Goal: Task Accomplishment & Management: Complete application form

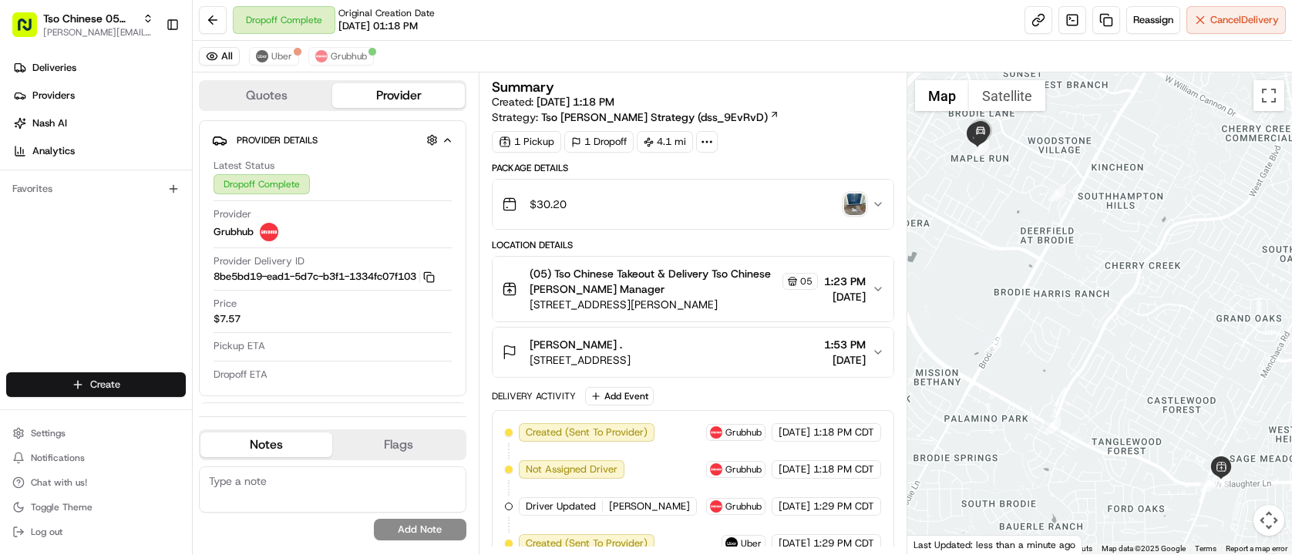
click at [113, 382] on html "Tso Chinese 05 Menchaca [EMAIL_ADDRESS][DOMAIN_NAME] Toggle Sidebar Deliveries …" at bounding box center [646, 277] width 1292 height 555
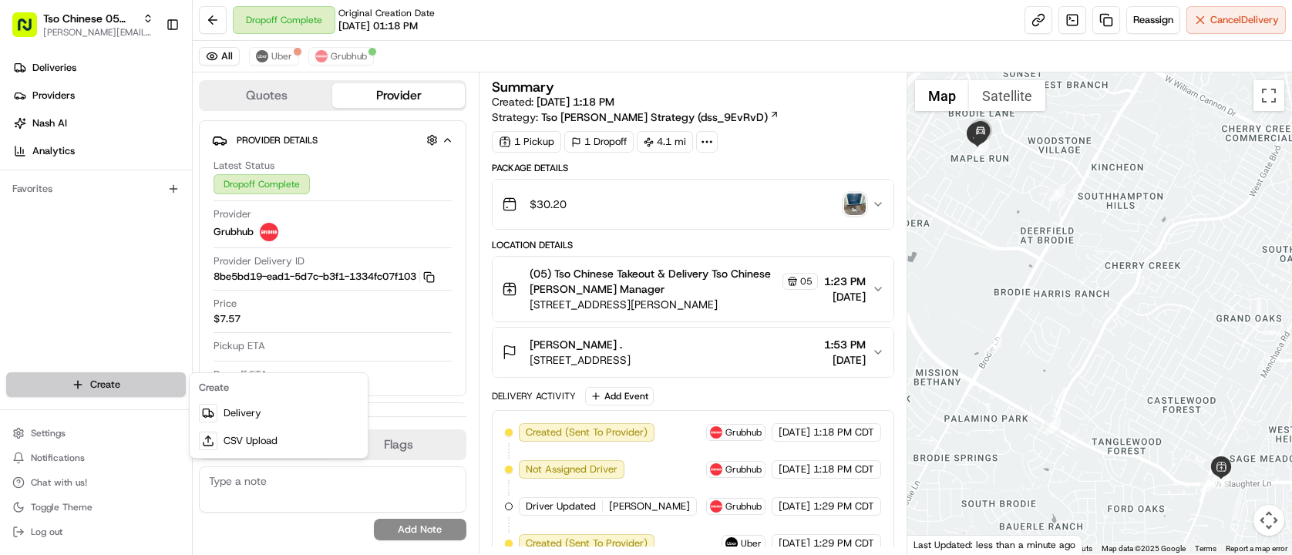
click at [113, 382] on html "Tso Chinese 05 Menchaca [EMAIL_ADDRESS][DOMAIN_NAME] Toggle Sidebar Deliveries …" at bounding box center [646, 277] width 1292 height 555
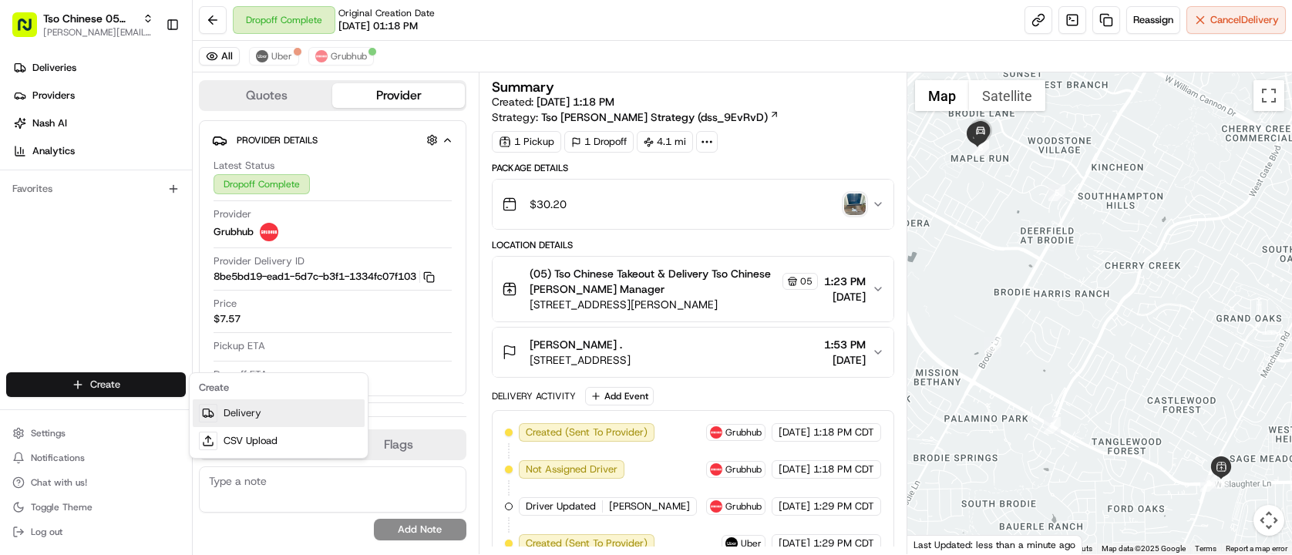
click at [291, 415] on link "Delivery" at bounding box center [279, 413] width 172 height 28
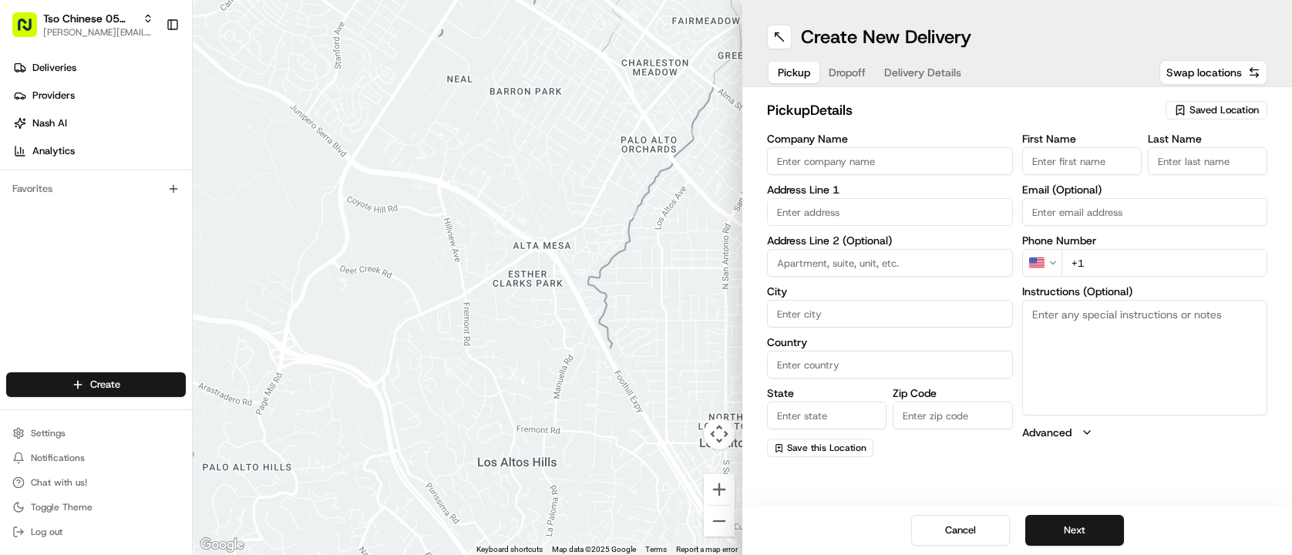
click at [1230, 112] on span "Saved Location" at bounding box center [1223, 110] width 69 height 14
click at [1185, 169] on span "(05) Tso Chinese Takeout & Delivery (05)" at bounding box center [1190, 168] width 190 height 14
type input "(05) Tso Chinese Takeout & Delivery"
type input "[STREET_ADDRESS][PERSON_NAME]"
type input "Ste 100"
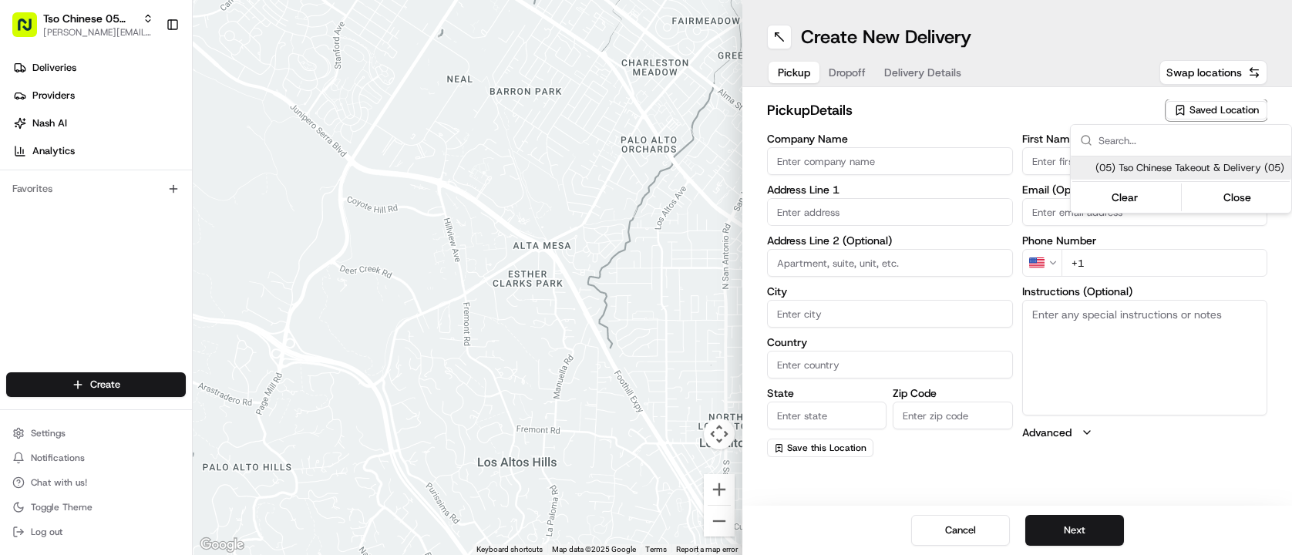
type input "Austin"
type input "US"
type input "[GEOGRAPHIC_DATA]"
type input "78748"
type input "Tso Chinese"
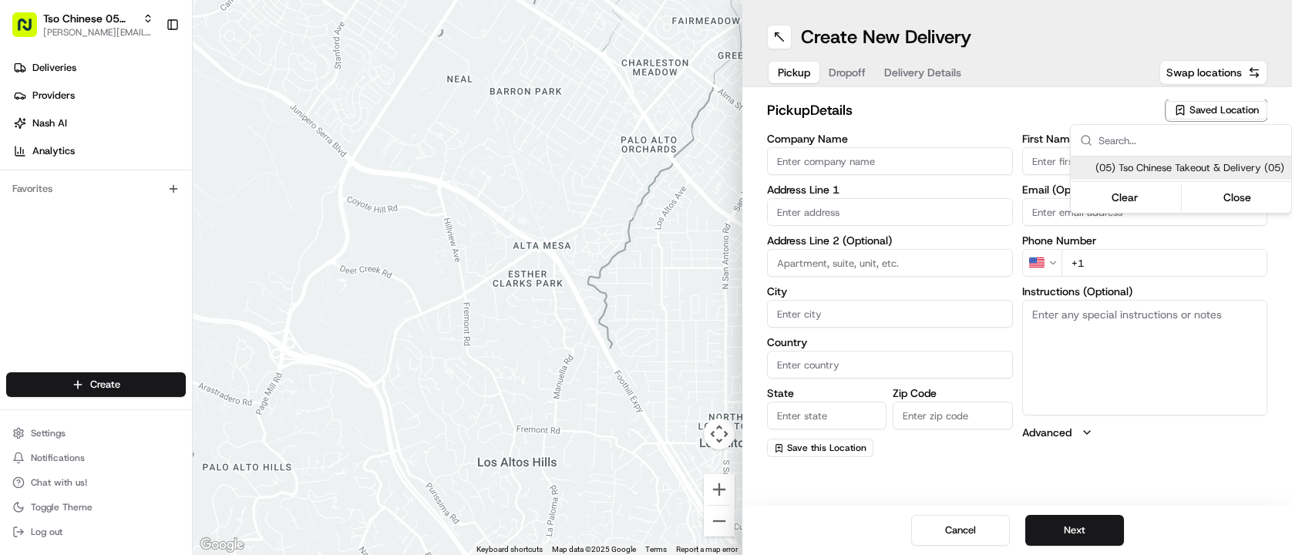
type input "[PERSON_NAME] Manager"
type input "[EMAIL_ADDRESS][DOMAIN_NAME]"
type input "[PHONE_NUMBER]"
type textarea "Submit a picture displaying address & food as Proof of Delivery. Envía una foto…"
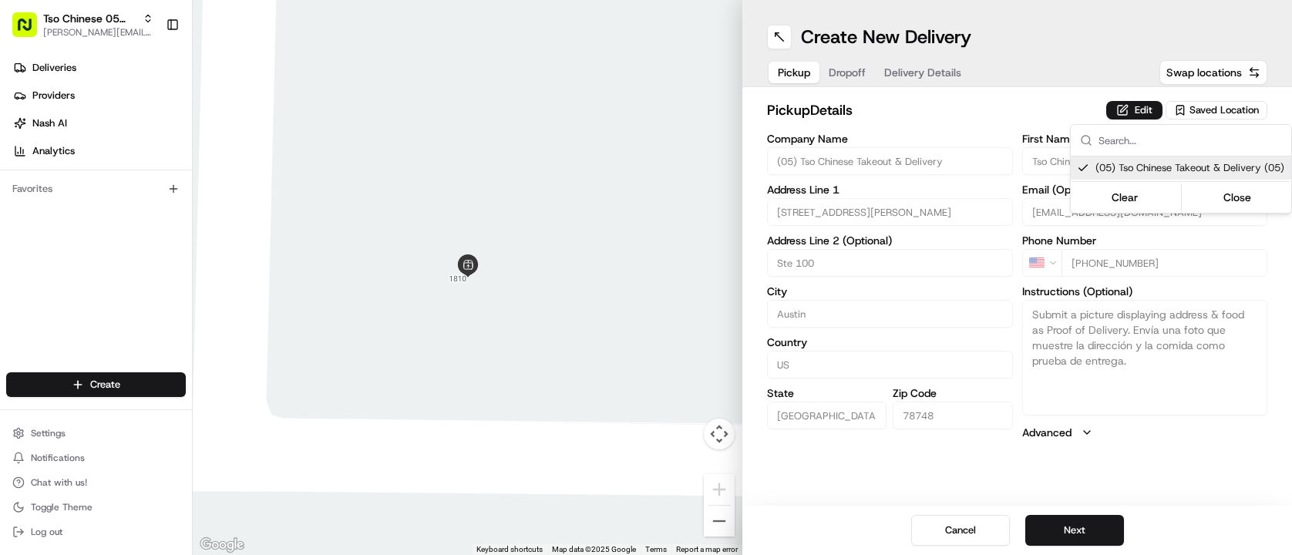
click at [981, 105] on html "Tso Chinese 05 Menchaca [EMAIL_ADDRESS][DOMAIN_NAME] Toggle Sidebar Deliveries …" at bounding box center [646, 277] width 1292 height 555
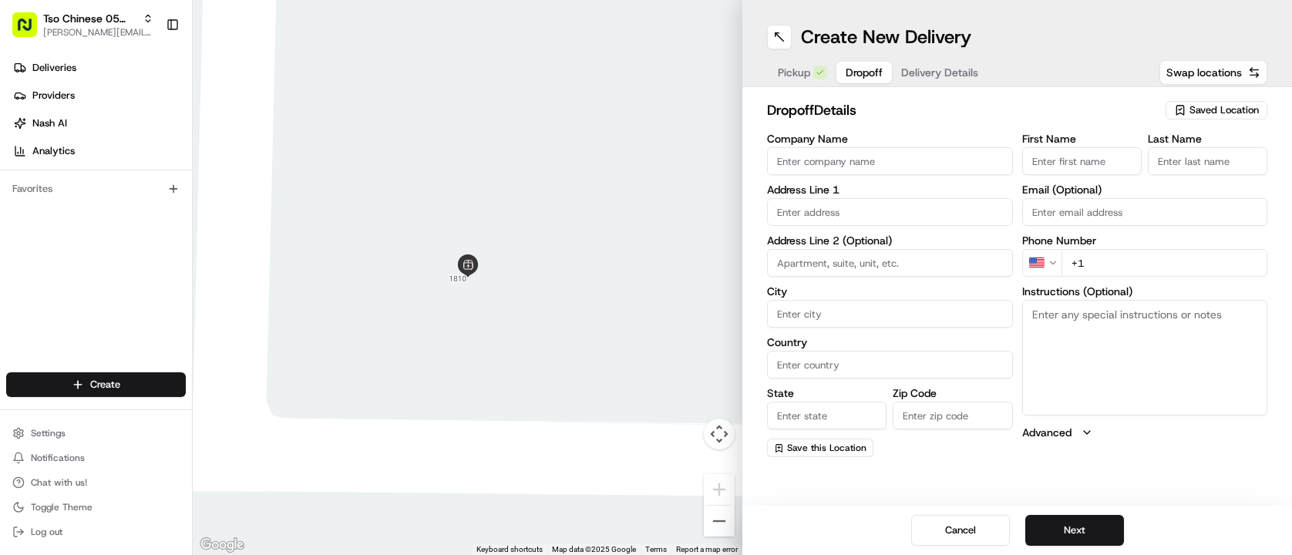
click at [834, 71] on div "Pickup Dropoff Delivery Details" at bounding box center [878, 73] width 222 height 28
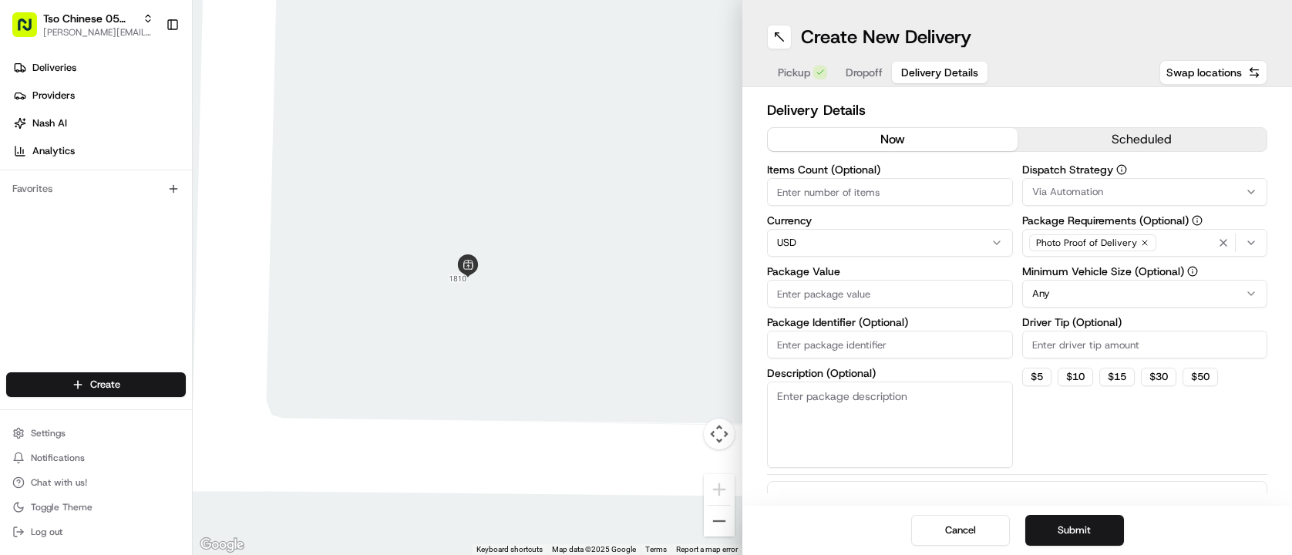
click at [937, 79] on span "Delivery Details" at bounding box center [939, 72] width 77 height 15
click at [865, 352] on input "Package Identifier (Optional)" at bounding box center [890, 345] width 246 height 28
paste input "BYAHRER"
type input "BYAHRER"
click at [1079, 353] on input "Driver Tip (Optional)" at bounding box center [1145, 345] width 246 height 28
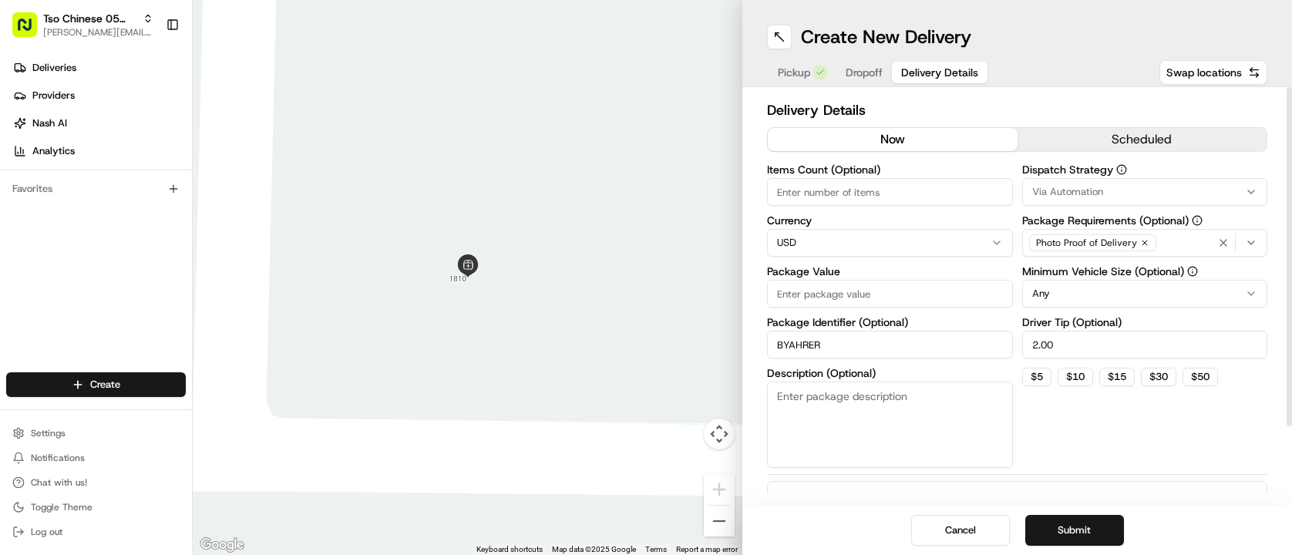
type input "2.00"
click at [1123, 187] on div "Via Automation" at bounding box center [1145, 192] width 238 height 14
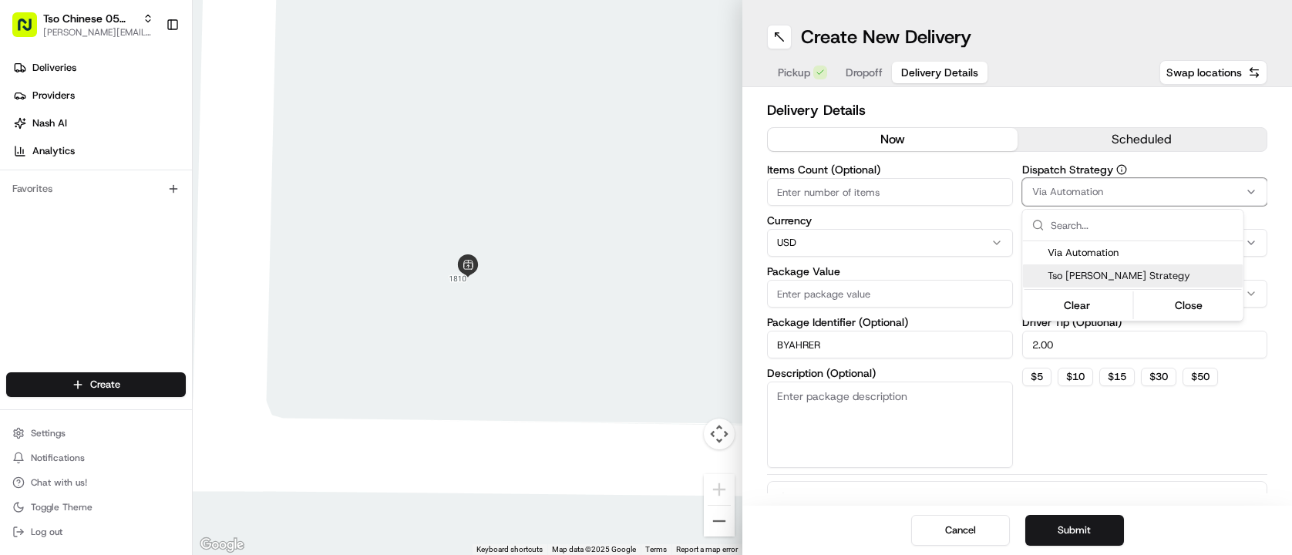
click at [1127, 276] on span "Tso [PERSON_NAME] Strategy" at bounding box center [1143, 276] width 190 height 14
click at [910, 190] on html "Tso Chinese 05 Menchaca [EMAIL_ADDRESS][DOMAIN_NAME] Toggle Sidebar Deliveries …" at bounding box center [646, 277] width 1292 height 555
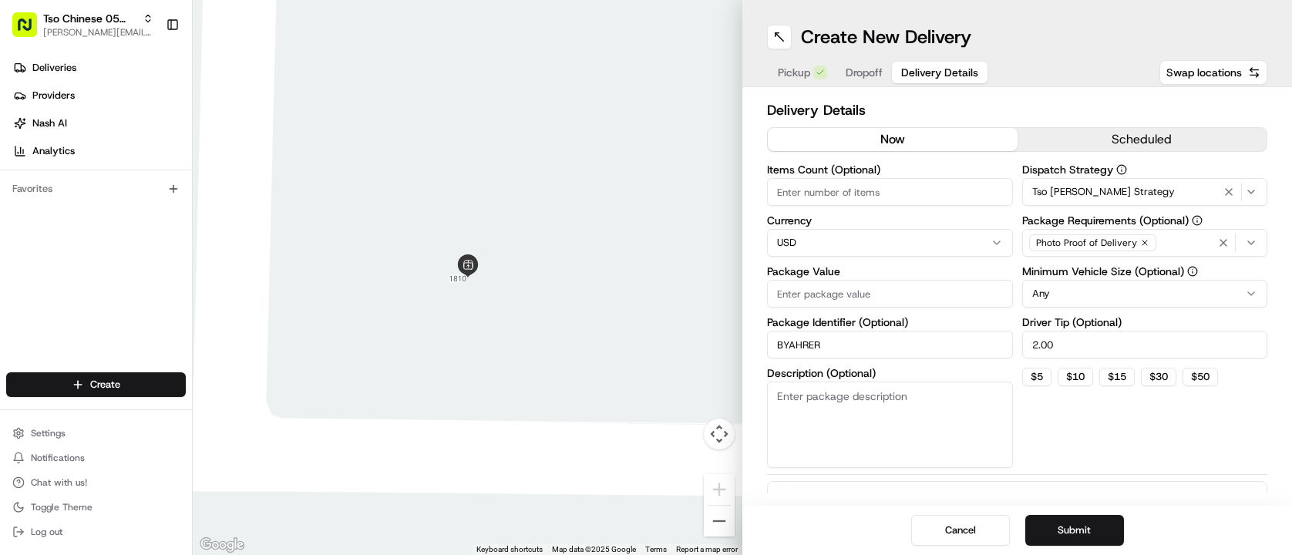
click at [910, 190] on input "Items Count (Optional)" at bounding box center [890, 192] width 246 height 28
type input "2"
click at [859, 72] on span "Dropoff" at bounding box center [864, 72] width 37 height 15
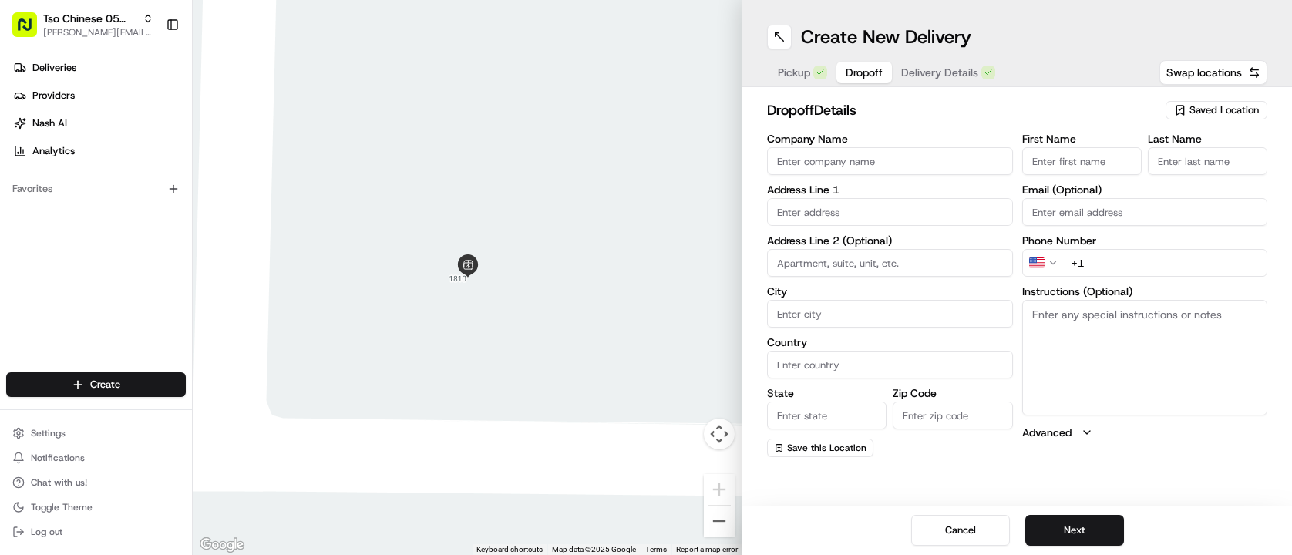
click at [859, 72] on span "Dropoff" at bounding box center [864, 72] width 37 height 15
click at [866, 217] on input "text" at bounding box center [890, 212] width 246 height 28
paste input "11721 Murano Dr"
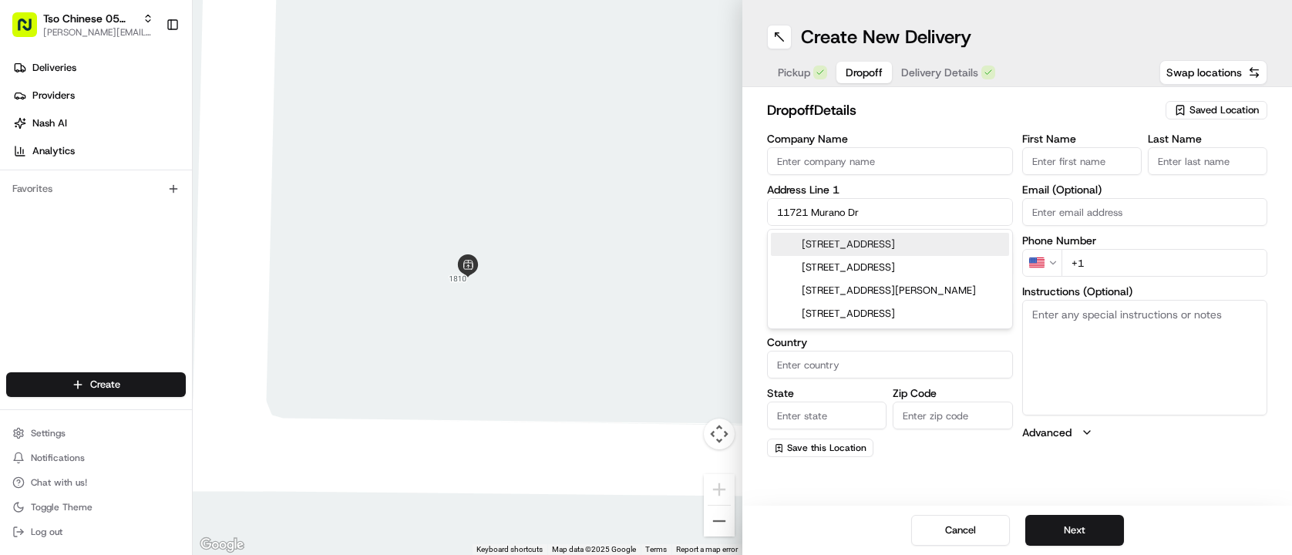
click at [906, 237] on div "[STREET_ADDRESS]" at bounding box center [890, 244] width 238 height 23
type input "[STREET_ADDRESS]"
type input "Austin"
type input "[GEOGRAPHIC_DATA]"
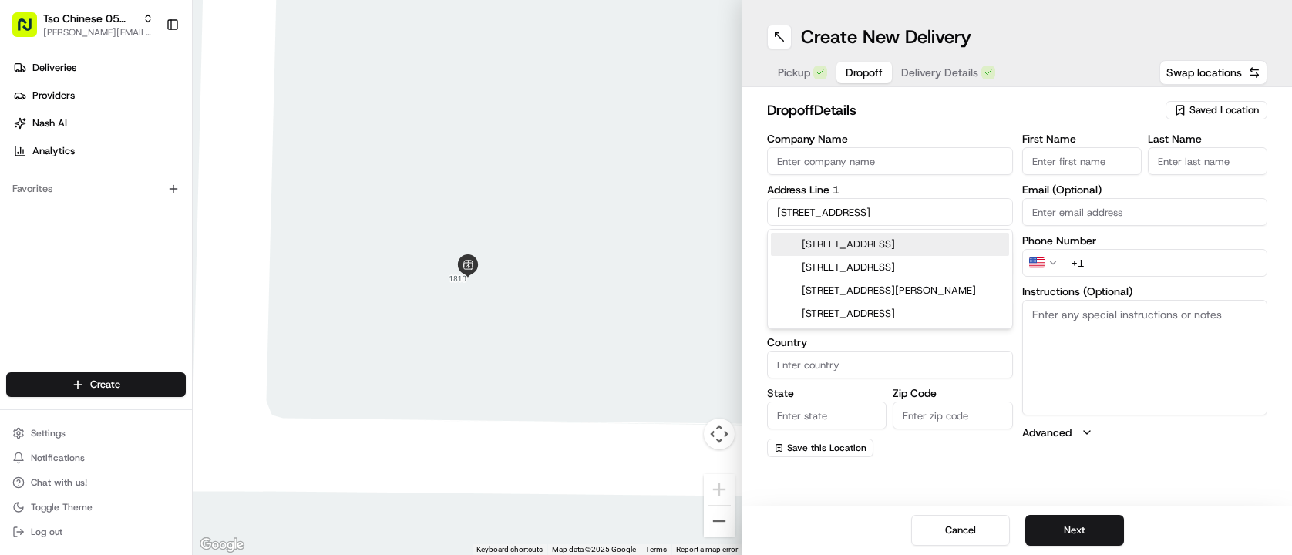
type input "78747"
type input "[STREET_ADDRESS]"
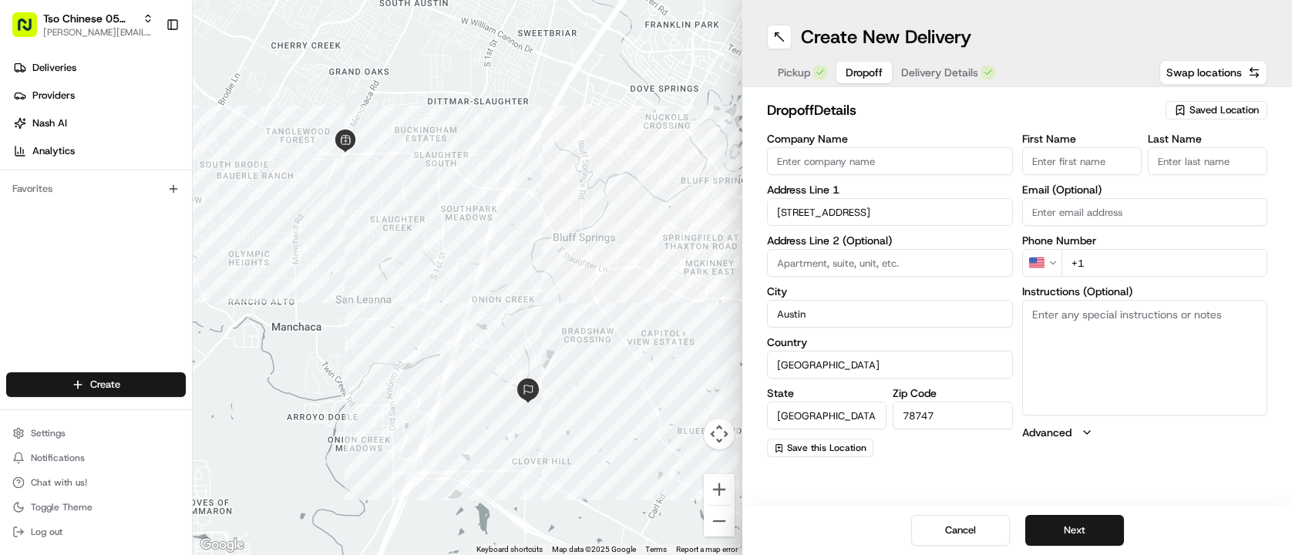
click at [1093, 169] on input "First Name" at bounding box center [1081, 161] width 119 height 28
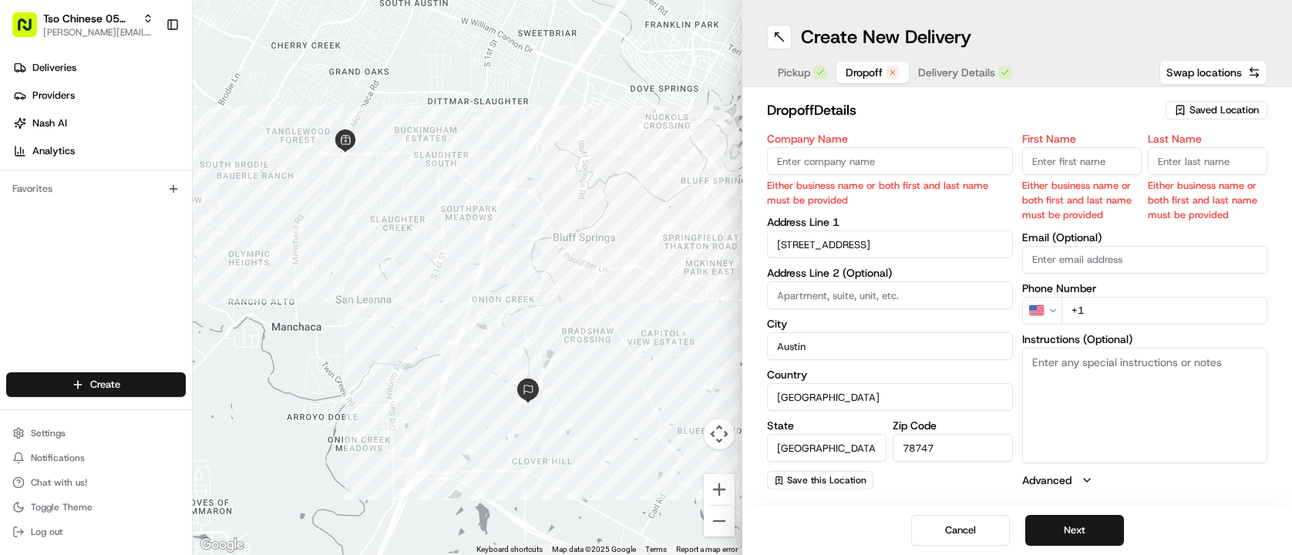
paste input "[PERSON_NAME]"
type input "[PERSON_NAME]"
click at [1228, 165] on input "Last Name" at bounding box center [1207, 161] width 119 height 28
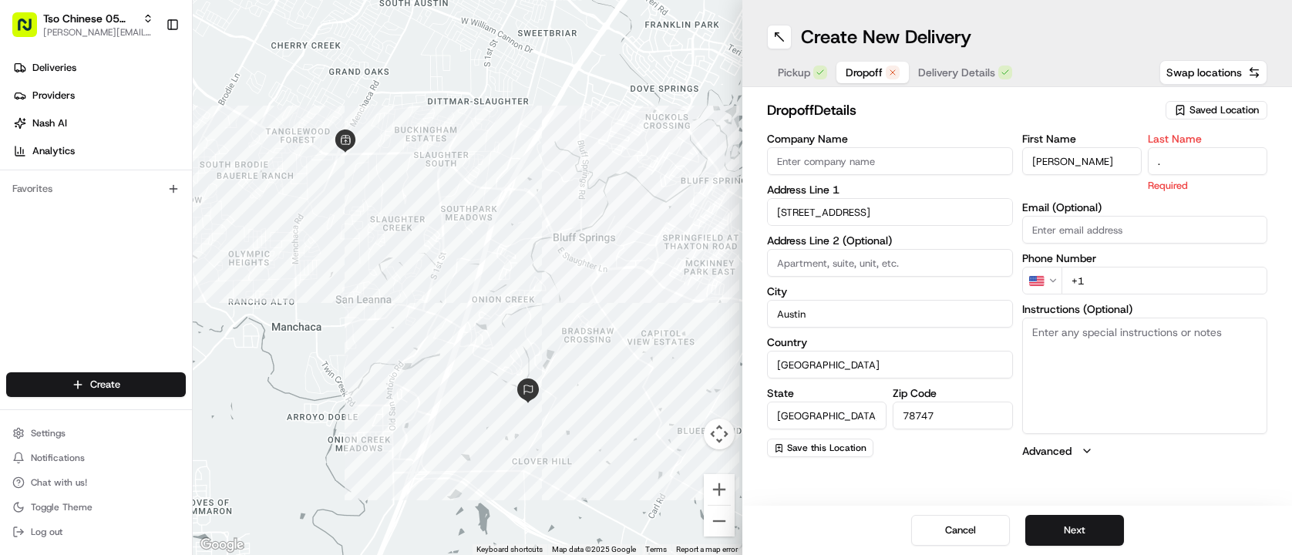
type input "."
click at [1025, 473] on div "Create New Delivery Pickup Dropoff Delivery Details Swap locations dropoff Deta…" at bounding box center [1017, 277] width 550 height 555
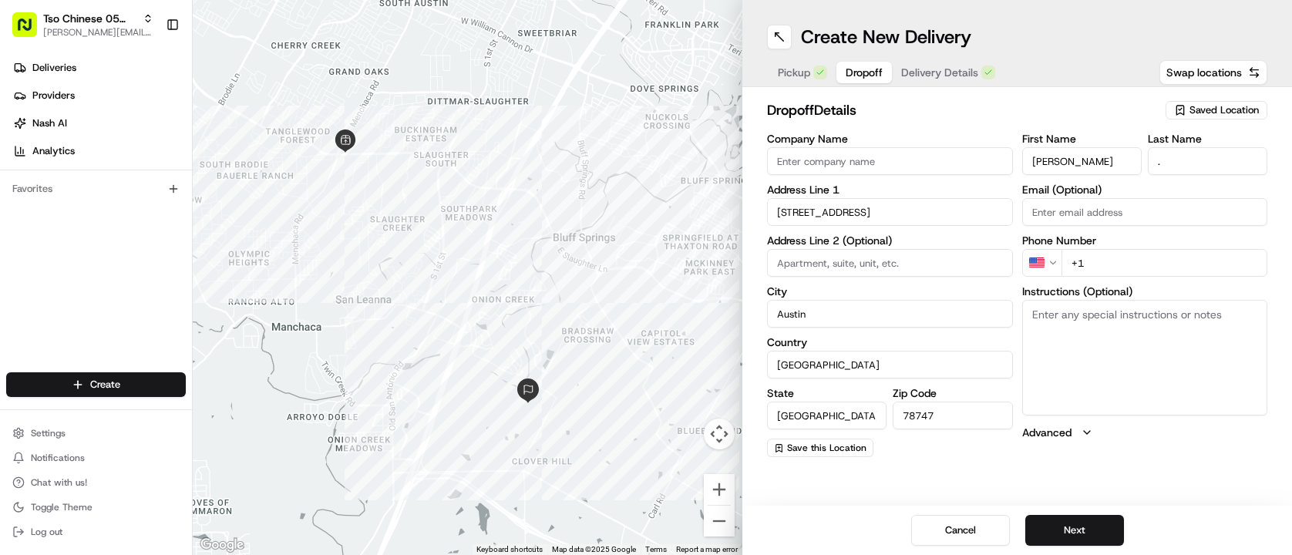
click at [1176, 365] on textarea "Instructions (Optional)" at bounding box center [1145, 358] width 246 height 116
paste textarea "Front door is on side of house. Just knock and leave it on front porch. Thank y…"
type textarea "Front door is on side of house. Just knock and leave it on front porch. Thank y…"
click at [1088, 535] on button "Next" at bounding box center [1074, 530] width 99 height 31
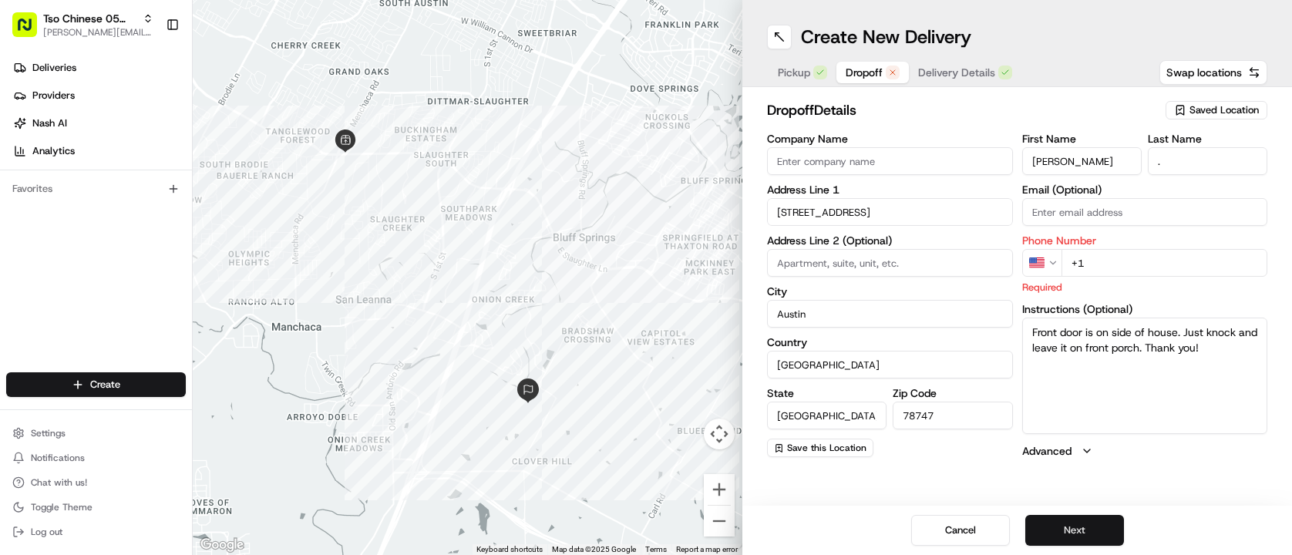
click at [1088, 535] on button "Next" at bounding box center [1074, 530] width 99 height 31
click at [1087, 535] on button "Next" at bounding box center [1074, 530] width 99 height 31
click at [1149, 322] on textarea "Front door is on side of house. Just knock and leave it on front porch. Thank y…" at bounding box center [1145, 376] width 246 height 116
click at [1176, 298] on div "First Name [PERSON_NAME] Last Name . Email (Optional) Phone Number US +1 Requir…" at bounding box center [1145, 295] width 246 height 325
click at [1149, 261] on input "+1" at bounding box center [1164, 263] width 207 height 28
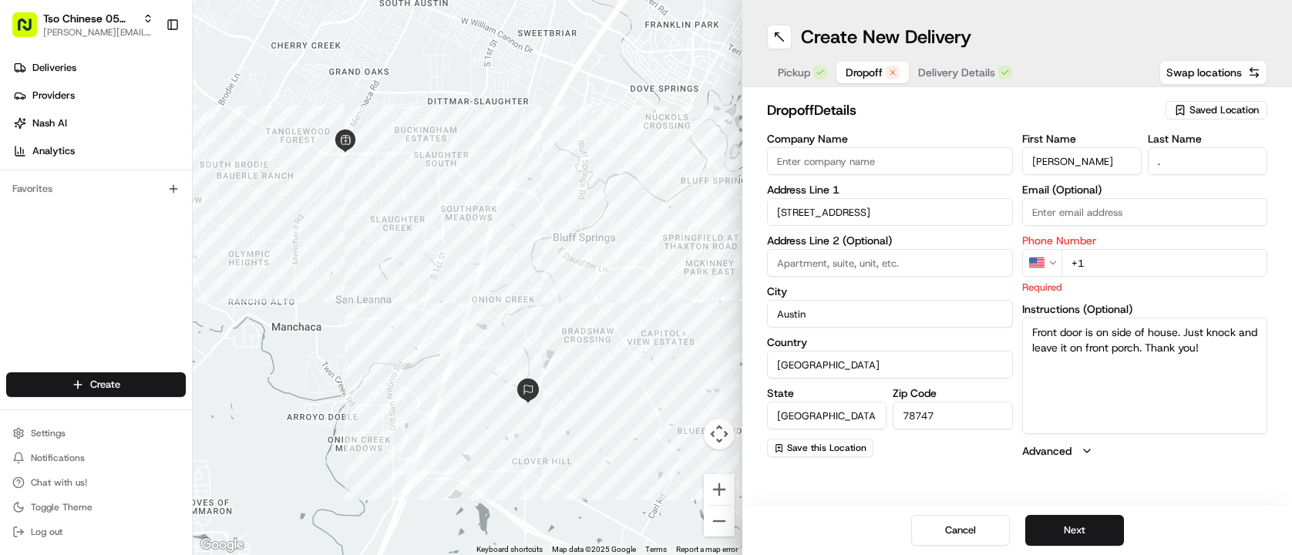
paste input "[PHONE_NUMBER]"
type input "[PHONE_NUMBER]"
click at [1101, 474] on div "Create New Delivery Pickup Dropoff Delivery Details Swap locations dropoff Deta…" at bounding box center [1017, 277] width 550 height 555
click at [1095, 524] on button "Next" at bounding box center [1074, 530] width 99 height 31
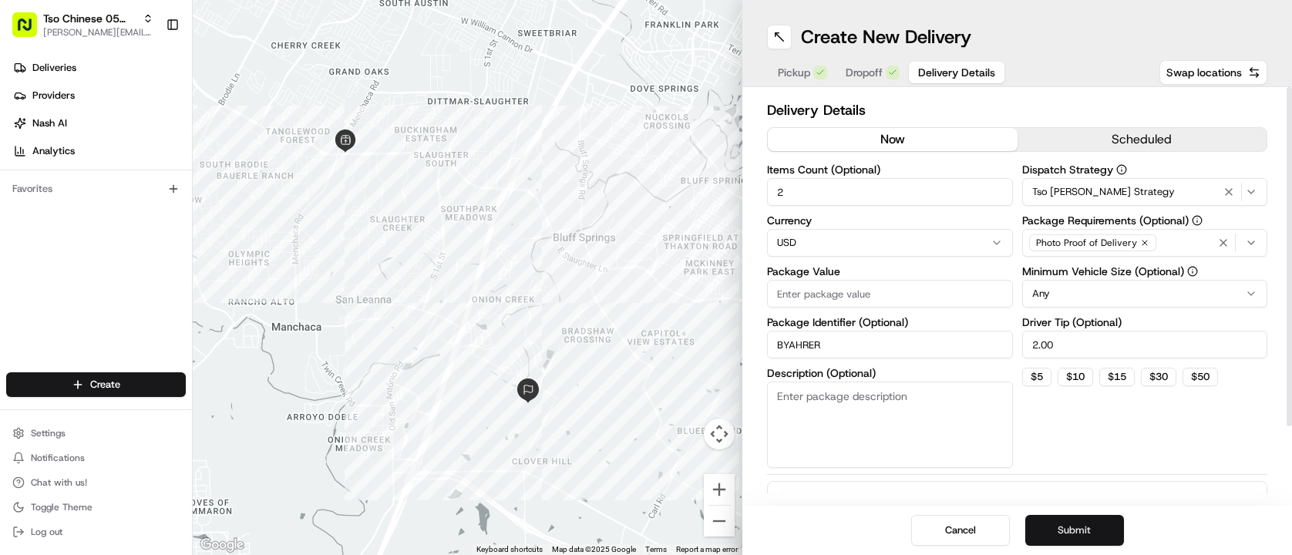
click at [1072, 530] on button "Submit" at bounding box center [1074, 530] width 99 height 31
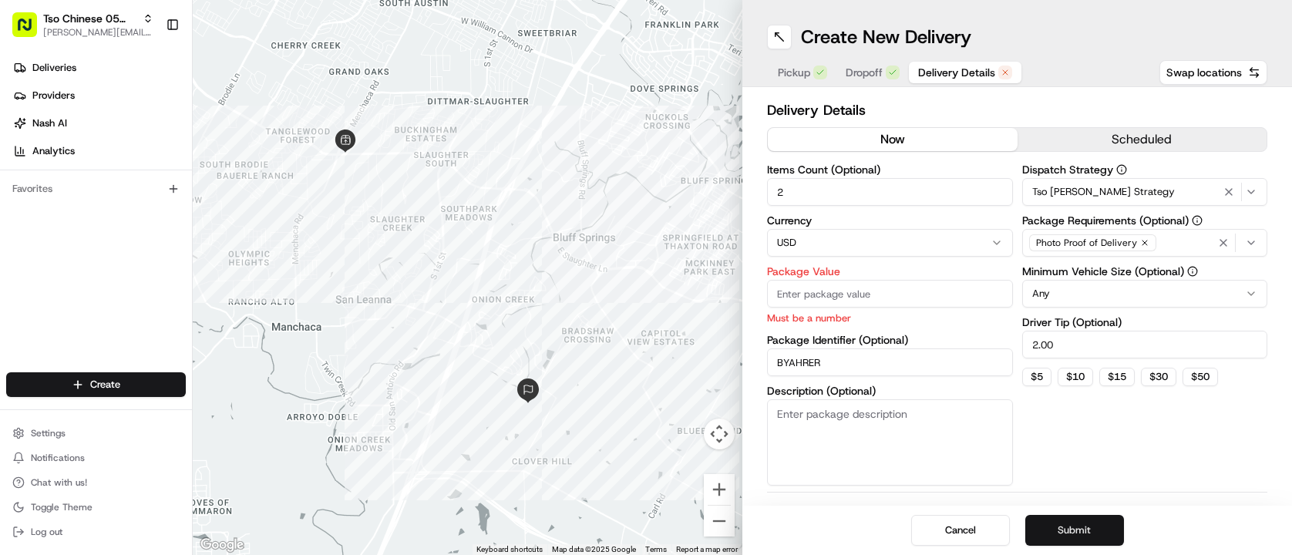
click at [1072, 530] on button "Submit" at bounding box center [1074, 530] width 99 height 31
click at [898, 304] on input "Package Value" at bounding box center [890, 294] width 246 height 28
paste input "37.78"
type input "37.78"
click at [1087, 535] on button "Submit" at bounding box center [1074, 530] width 99 height 31
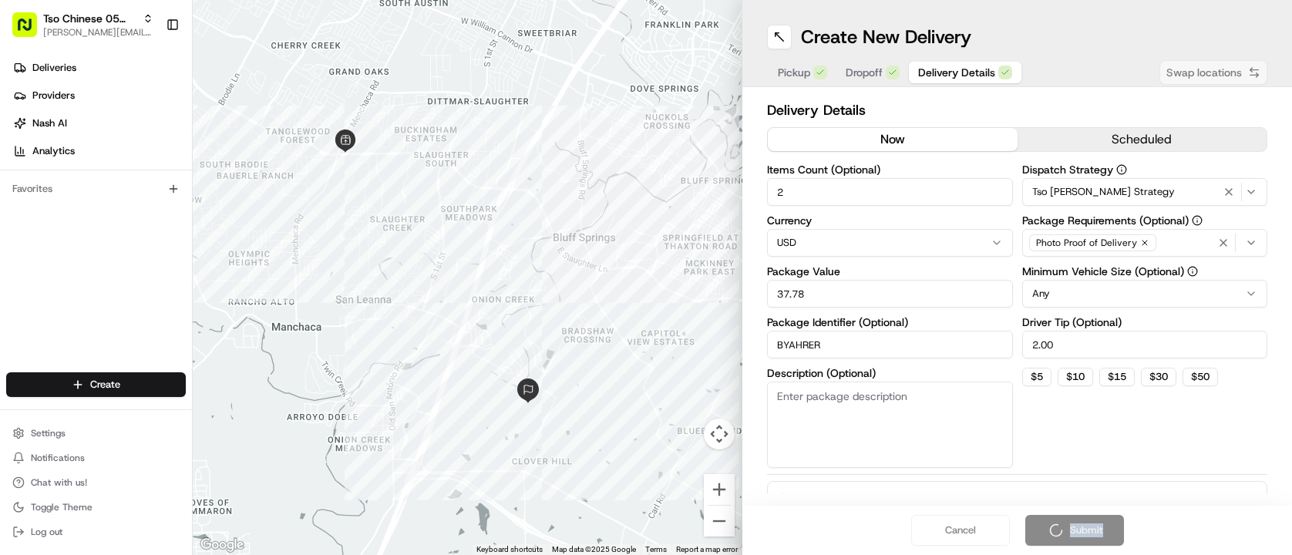
click at [1087, 535] on div "Cancel Submit" at bounding box center [1017, 530] width 550 height 49
